Goal: Task Accomplishment & Management: Use online tool/utility

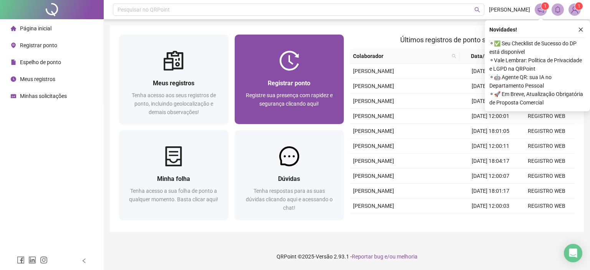
click at [304, 94] on span "Registre sua presença com rapidez e segurança clicando aqui!" at bounding box center [289, 99] width 87 height 15
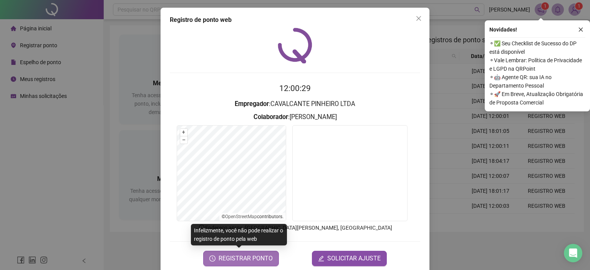
click at [246, 257] on span "REGISTRAR PONTO" at bounding box center [245, 258] width 54 height 9
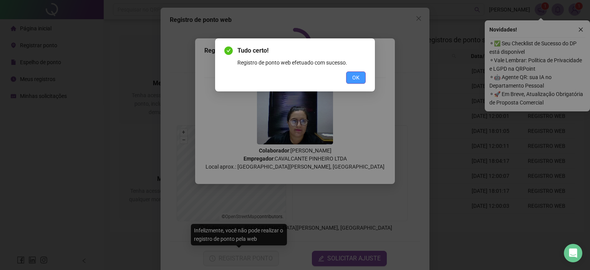
click at [357, 79] on span "OK" at bounding box center [355, 77] width 7 height 8
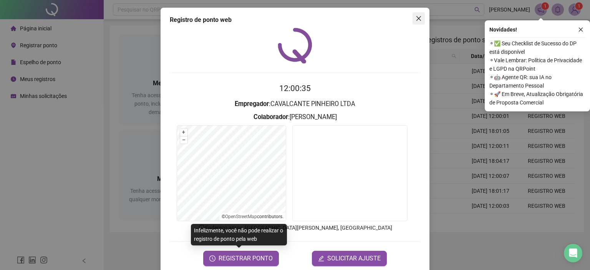
click at [417, 17] on icon "close" at bounding box center [418, 18] width 5 height 5
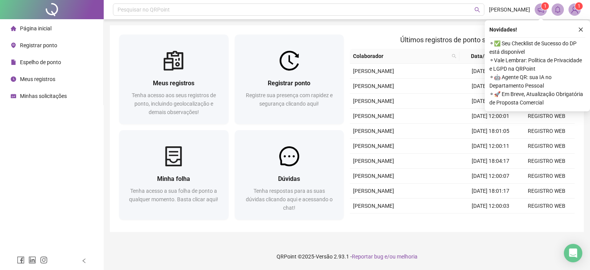
click at [40, 64] on span "Espelho de ponto" at bounding box center [40, 62] width 41 height 6
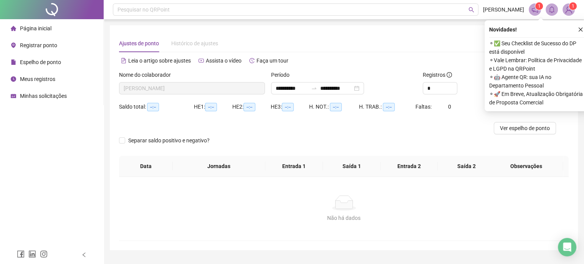
type input "**********"
click at [27, 26] on span "Página inicial" at bounding box center [35, 28] width 31 height 6
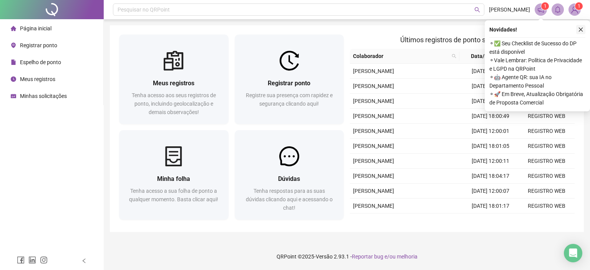
click at [581, 28] on icon "close" at bounding box center [580, 29] width 5 height 5
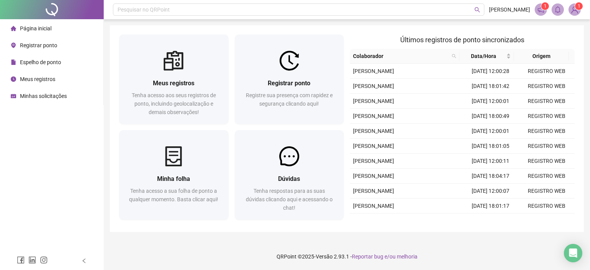
click at [45, 65] on span "Espelho de ponto" at bounding box center [40, 62] width 41 height 6
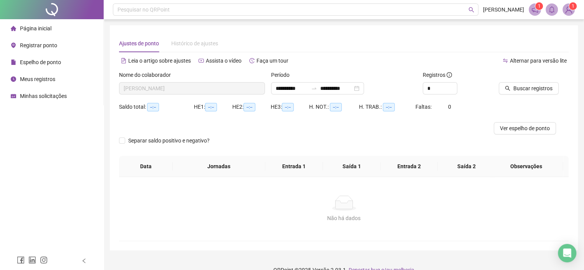
click at [35, 28] on span "Página inicial" at bounding box center [35, 28] width 31 height 6
